Goal: Navigation & Orientation: Find specific page/section

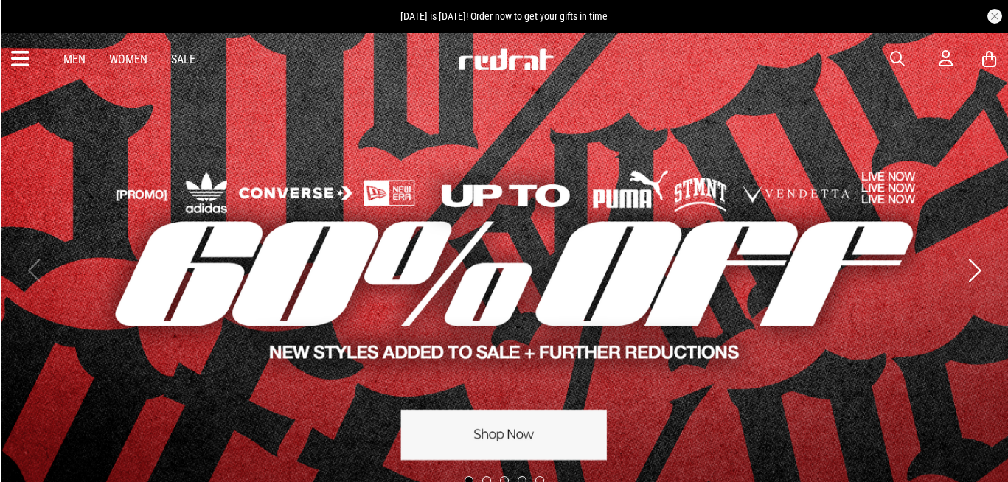
click at [21, 59] on icon at bounding box center [20, 59] width 18 height 24
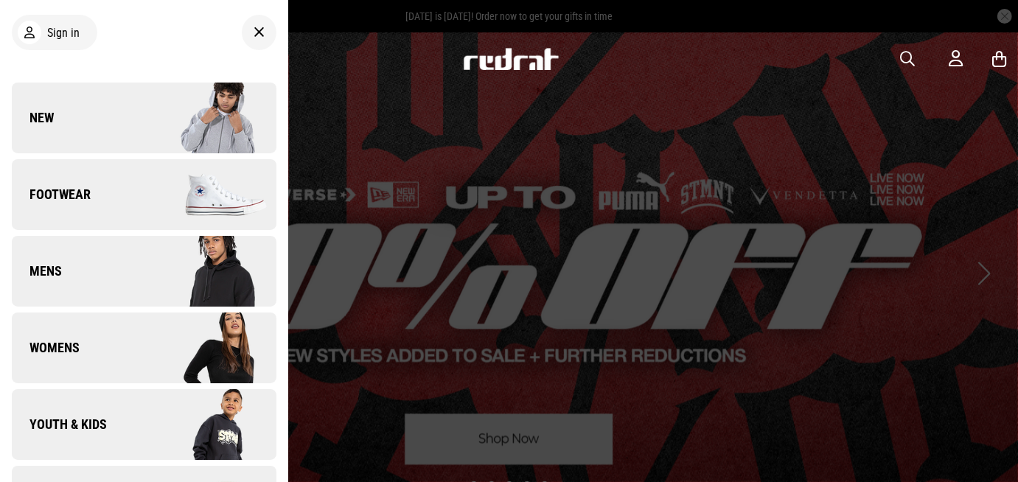
click at [111, 122] on link "New" at bounding box center [144, 118] width 265 height 71
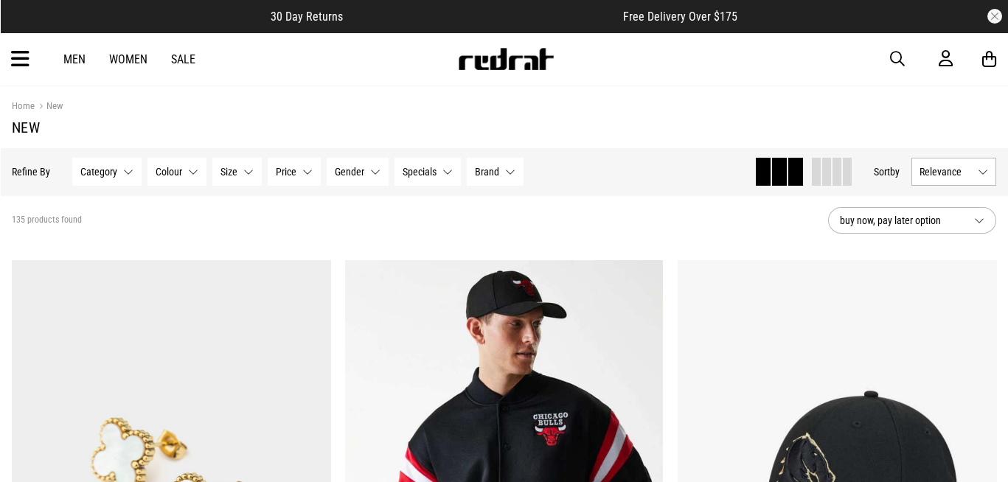
click at [709, 237] on section "135 products found buy now, pay later option" at bounding box center [504, 220] width 1008 height 50
